Goal: Navigation & Orientation: Find specific page/section

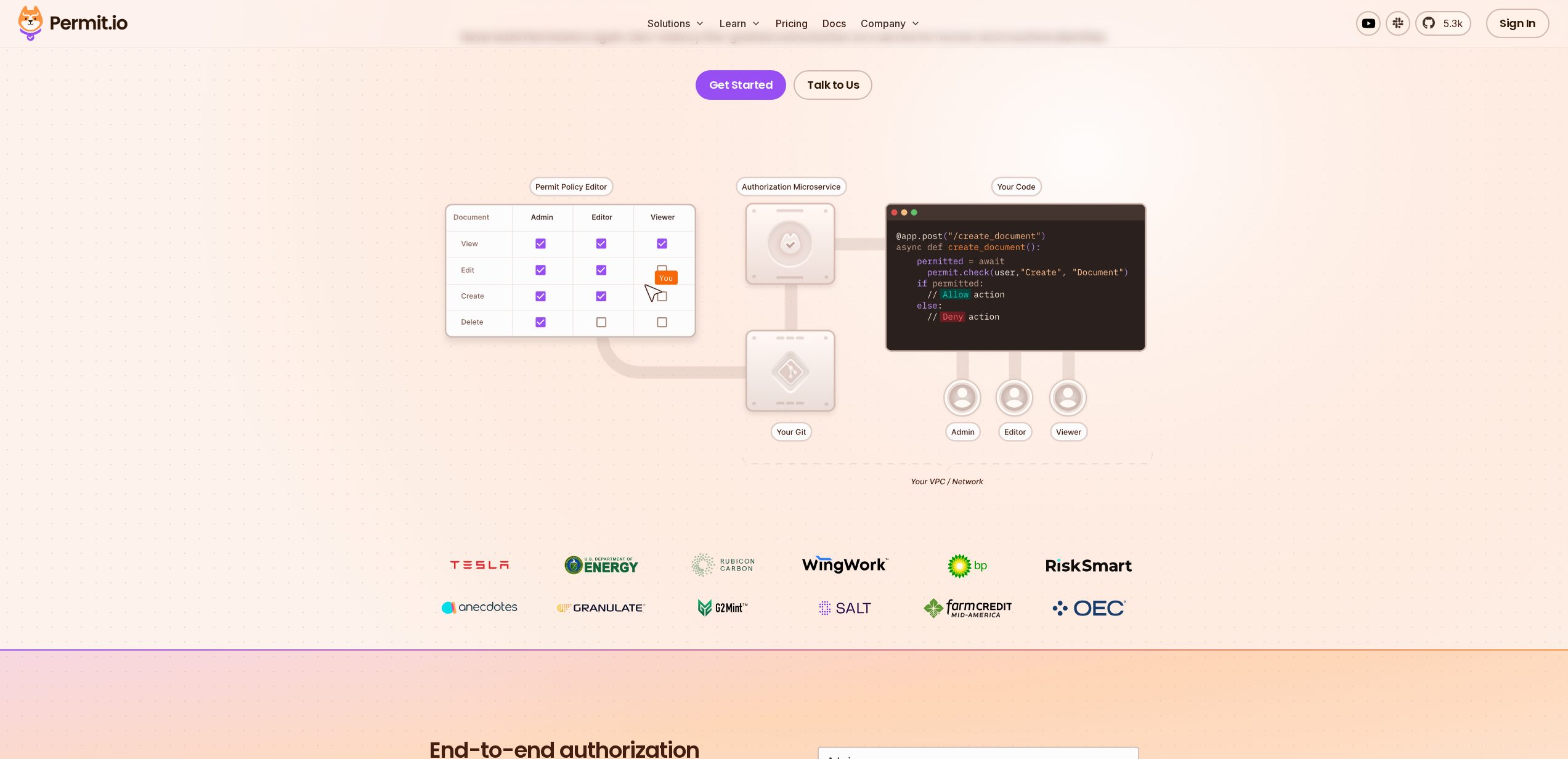
scroll to position [201, 0]
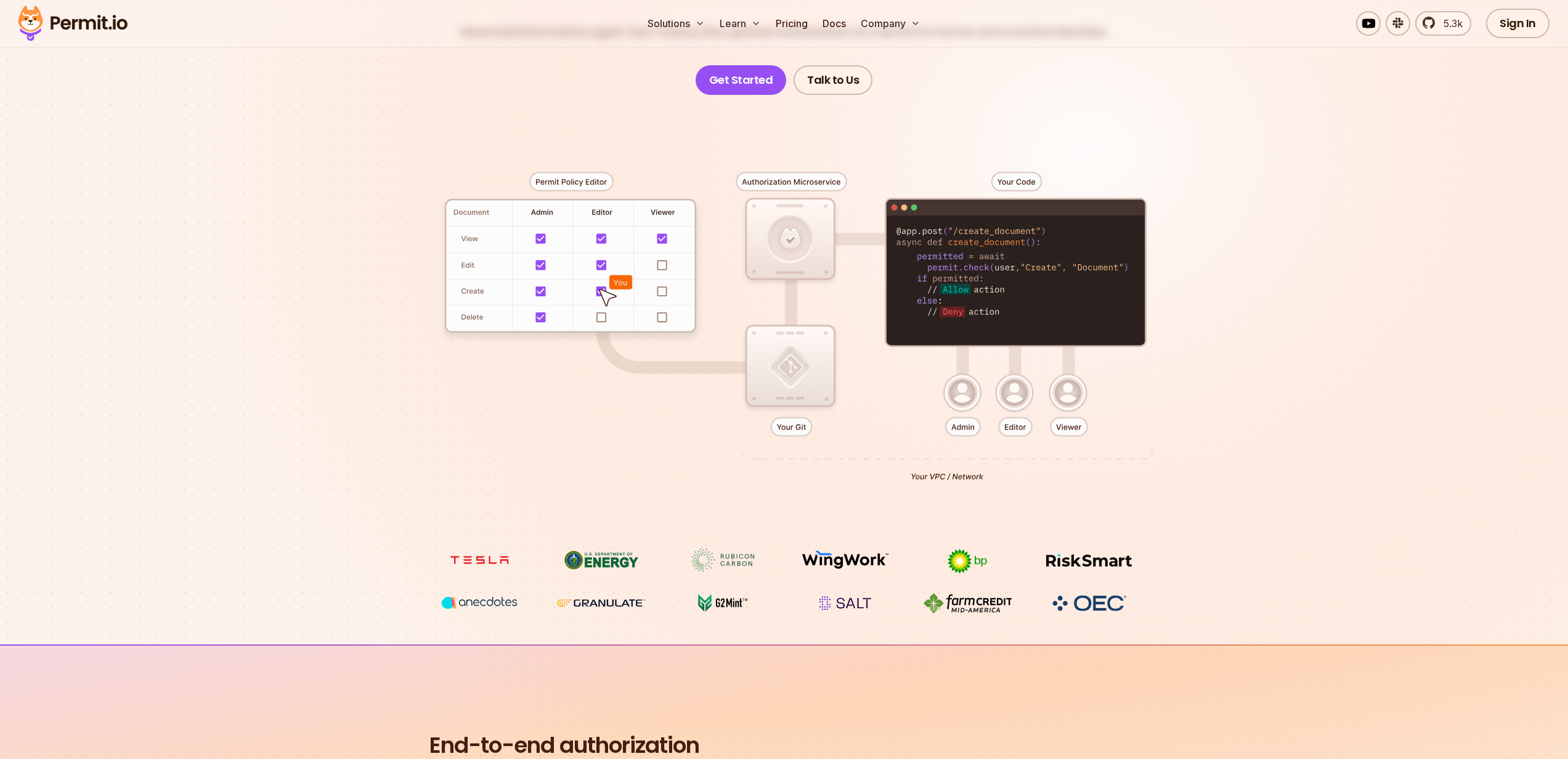
click at [957, 403] on div at bounding box center [784, 321] width 862 height 453
click at [976, 417] on div at bounding box center [784, 321] width 862 height 453
click at [976, 410] on div at bounding box center [784, 321] width 862 height 453
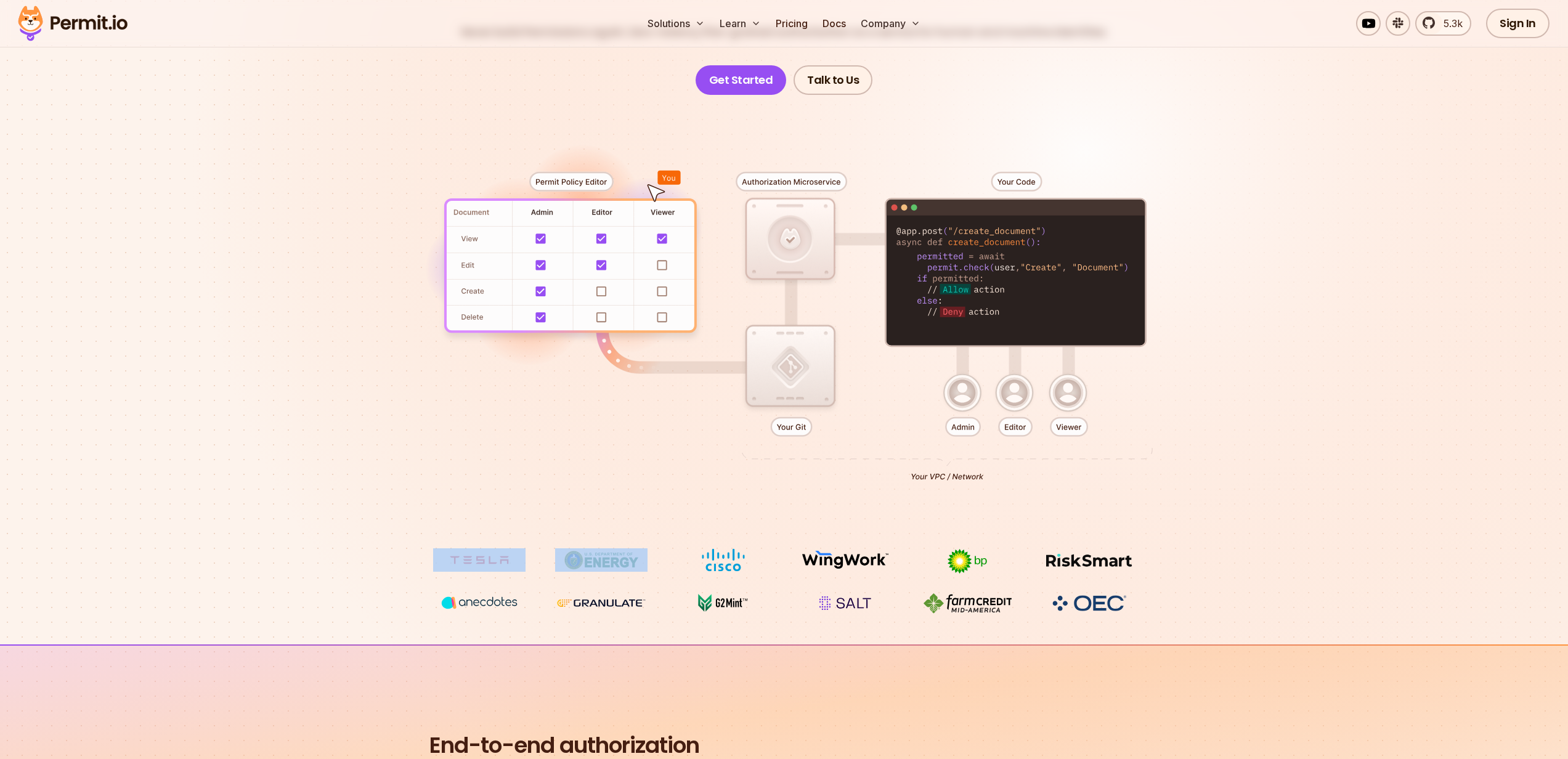
click at [976, 410] on div at bounding box center [784, 321] width 862 height 453
click at [976, 409] on div at bounding box center [784, 321] width 862 height 453
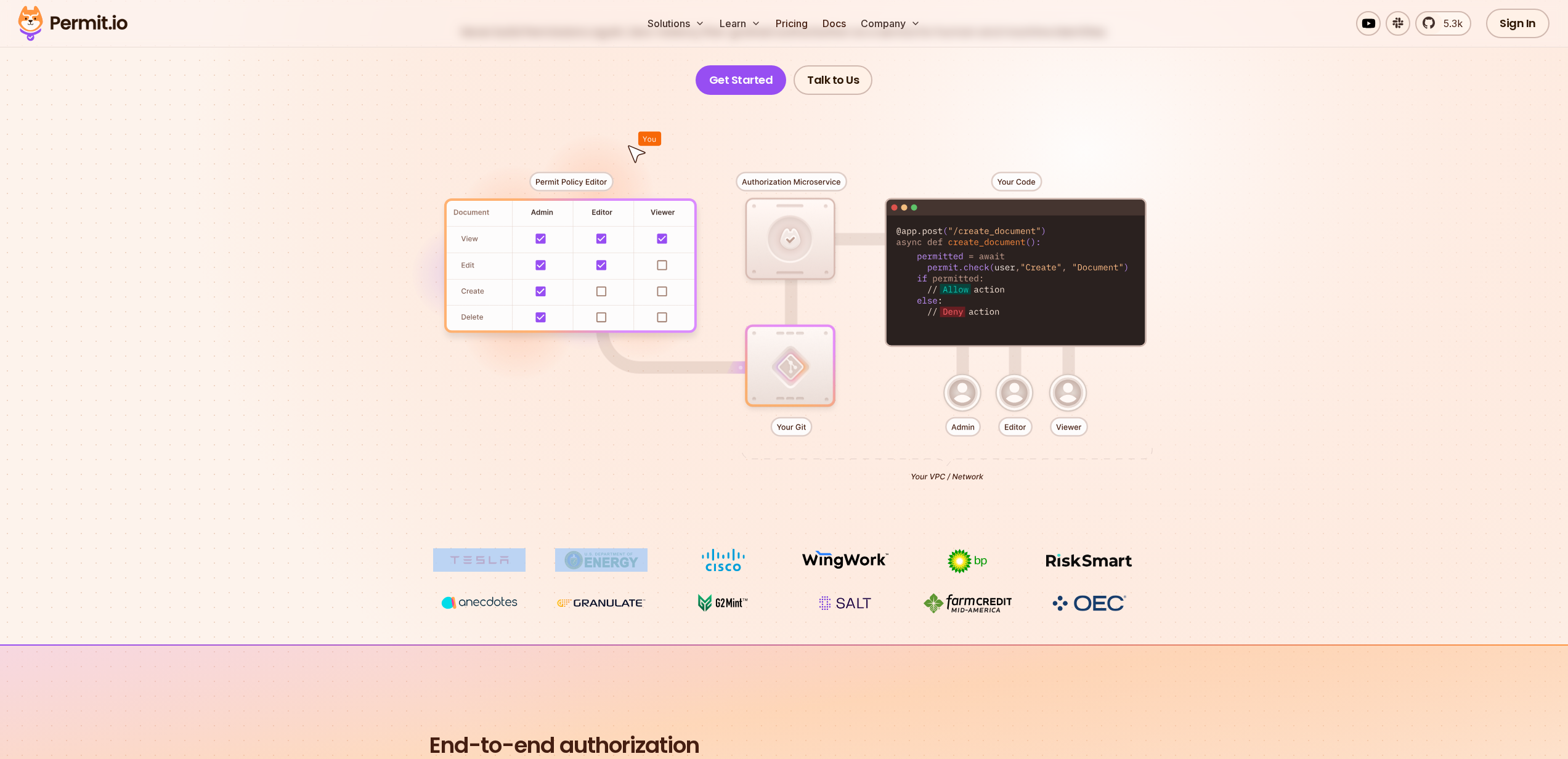
click at [976, 409] on div at bounding box center [784, 321] width 862 height 453
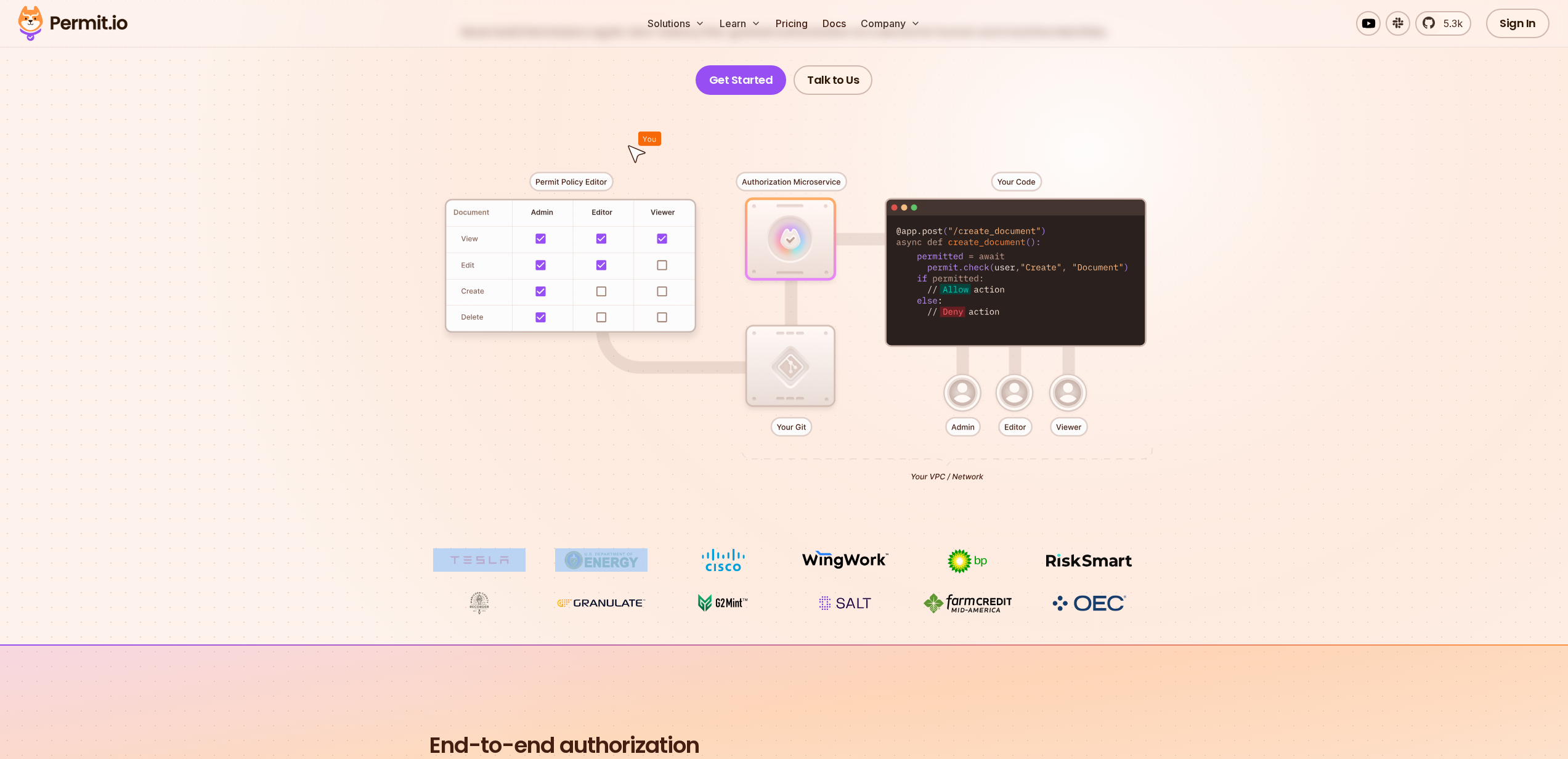
click at [648, 307] on div at bounding box center [784, 321] width 862 height 453
click at [677, 302] on div at bounding box center [784, 321] width 862 height 453
click at [659, 293] on div at bounding box center [784, 321] width 862 height 453
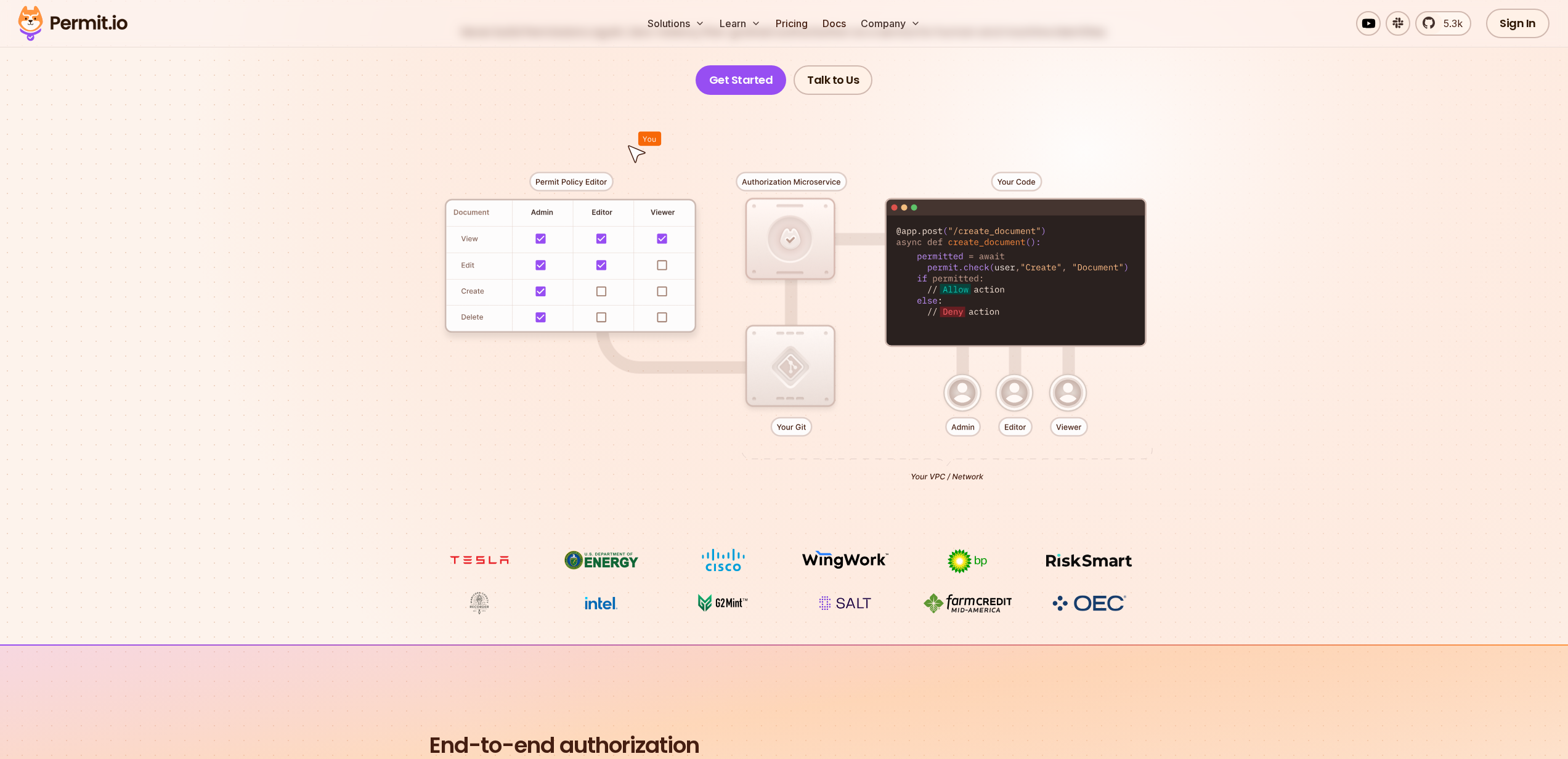
click at [659, 313] on div at bounding box center [784, 321] width 862 height 453
click at [658, 313] on div at bounding box center [784, 321] width 862 height 453
click at [787, 364] on div at bounding box center [784, 321] width 862 height 453
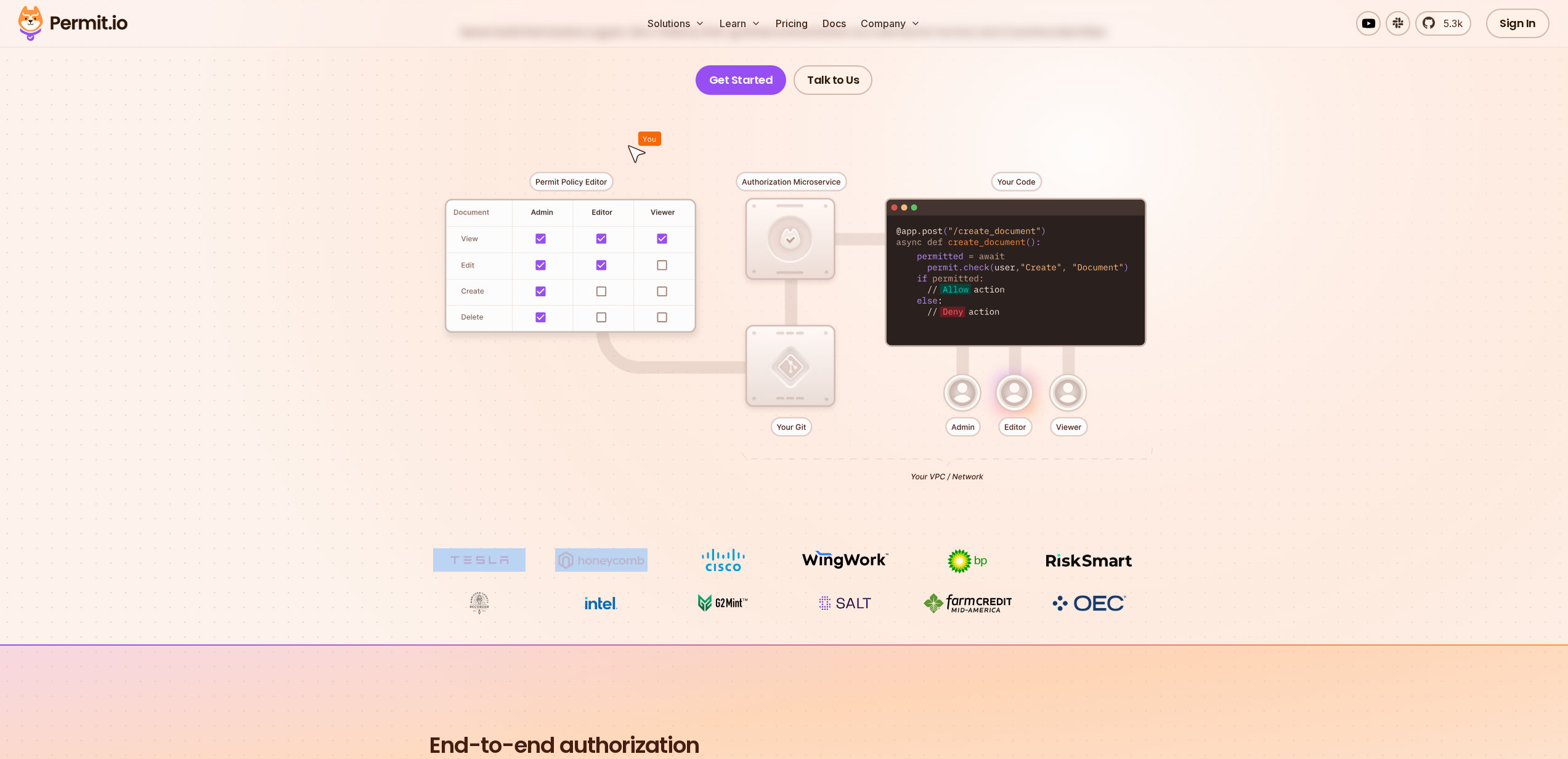
click at [787, 364] on div at bounding box center [784, 321] width 862 height 453
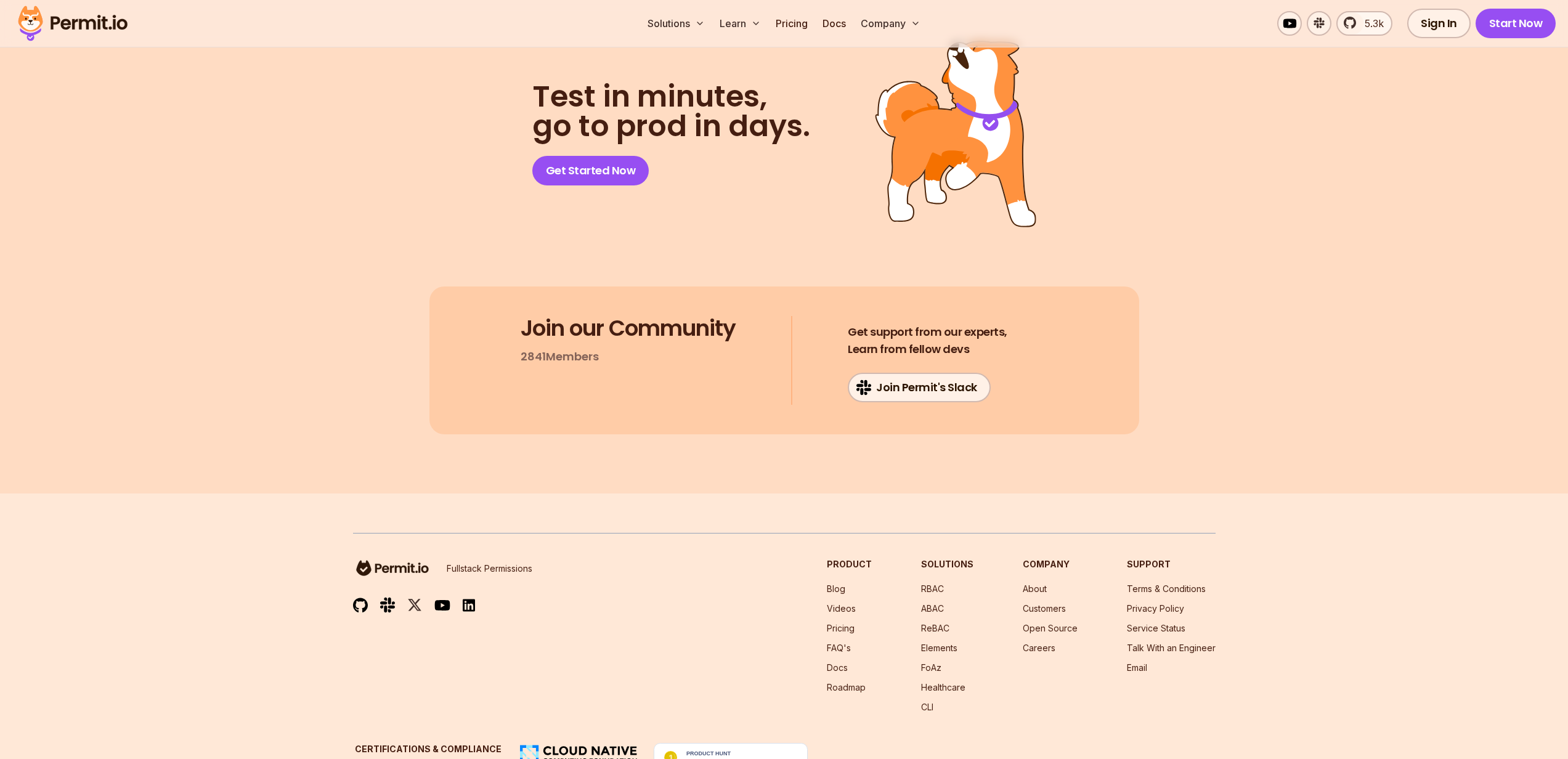
scroll to position [6400, 0]
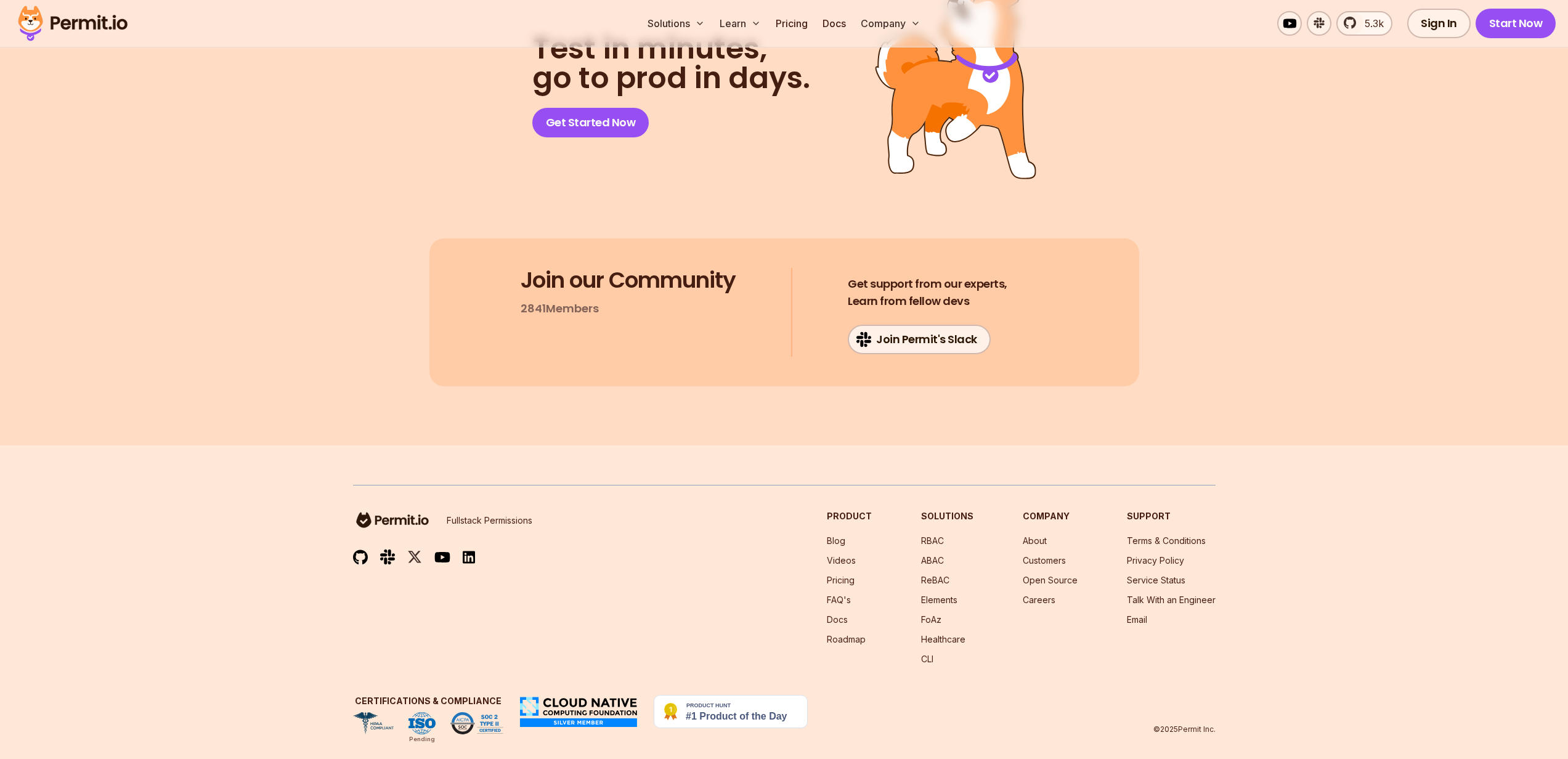
click at [431, 550] on ul at bounding box center [442, 557] width 179 height 15
click at [436, 550] on img at bounding box center [442, 556] width 16 height 14
